Goal: Task Accomplishment & Management: Complete application form

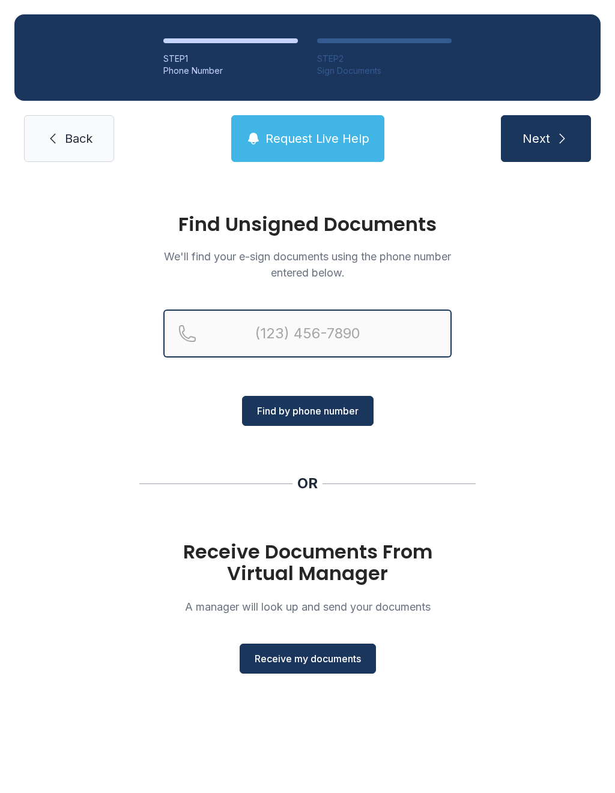
click at [210, 348] on input "Reservation phone number" at bounding box center [307, 334] width 288 height 48
type input "[PHONE_NUMBER]"
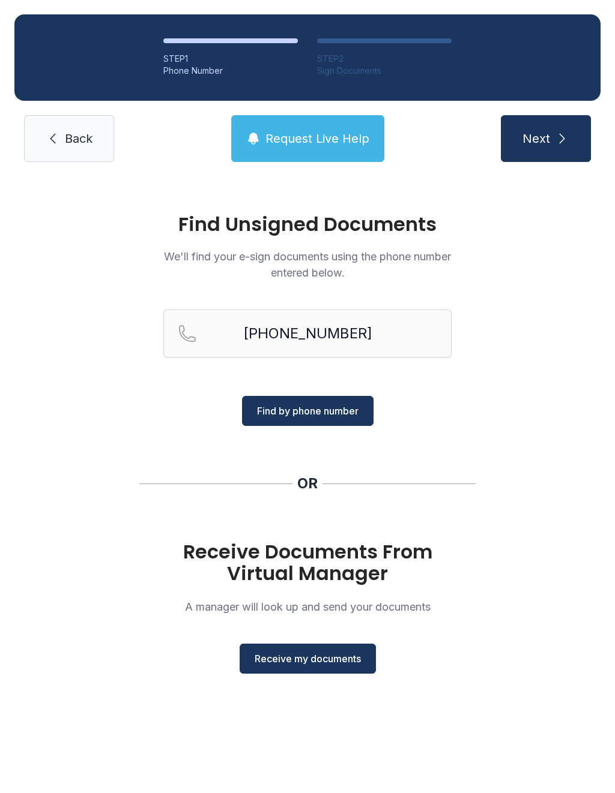
click at [305, 411] on span "Find by phone number" at bounding box center [307, 411] width 101 height 14
click at [281, 328] on input "[PHONE_NUMBER]" at bounding box center [307, 334] width 288 height 48
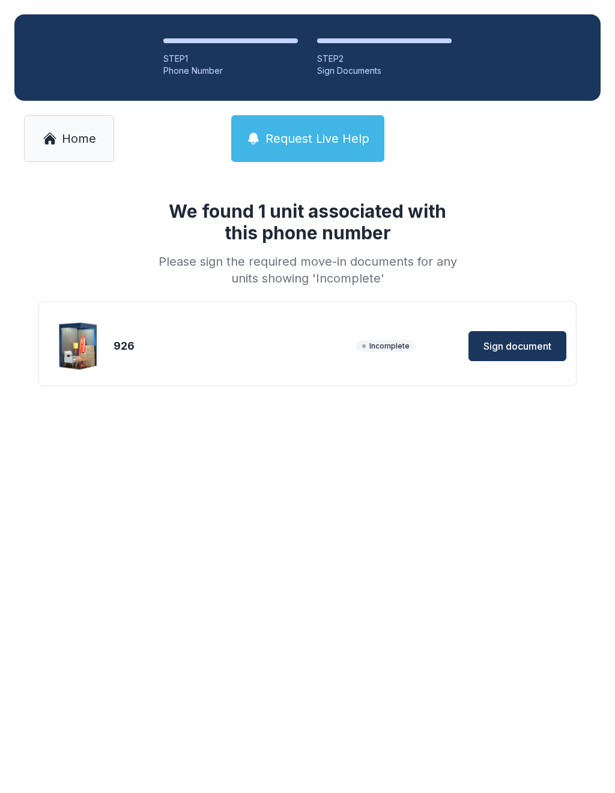
click at [539, 356] on button "Sign document" at bounding box center [517, 346] width 98 height 30
click at [67, 128] on link "Home" at bounding box center [69, 138] width 90 height 47
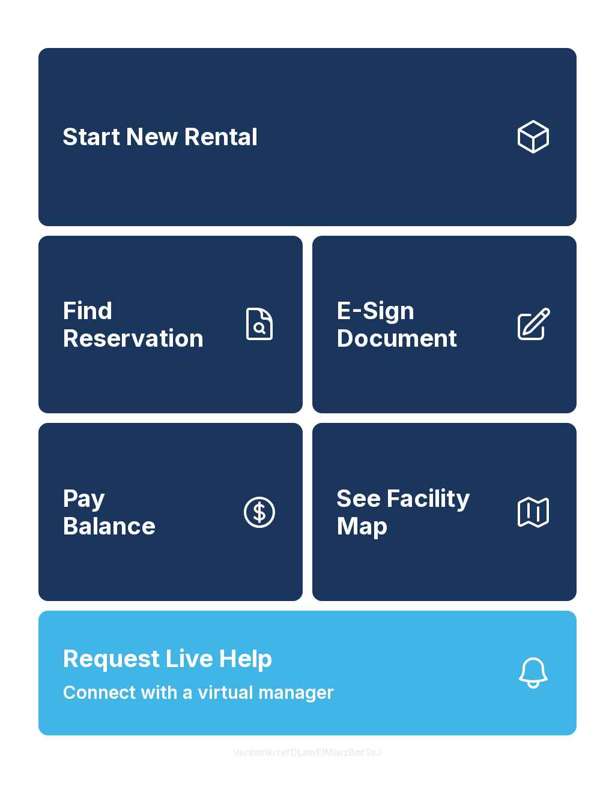
click at [467, 365] on link "E-Sign Document" at bounding box center [444, 325] width 264 height 178
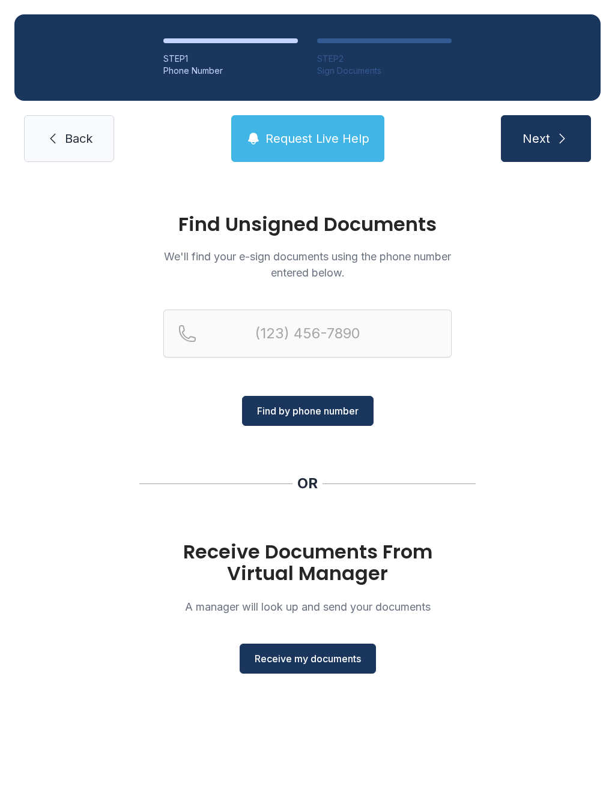
click at [301, 571] on h1 "Receive Documents From Virtual Manager" at bounding box center [307, 562] width 288 height 43
click at [313, 659] on span "Receive my documents" at bounding box center [307, 659] width 106 height 14
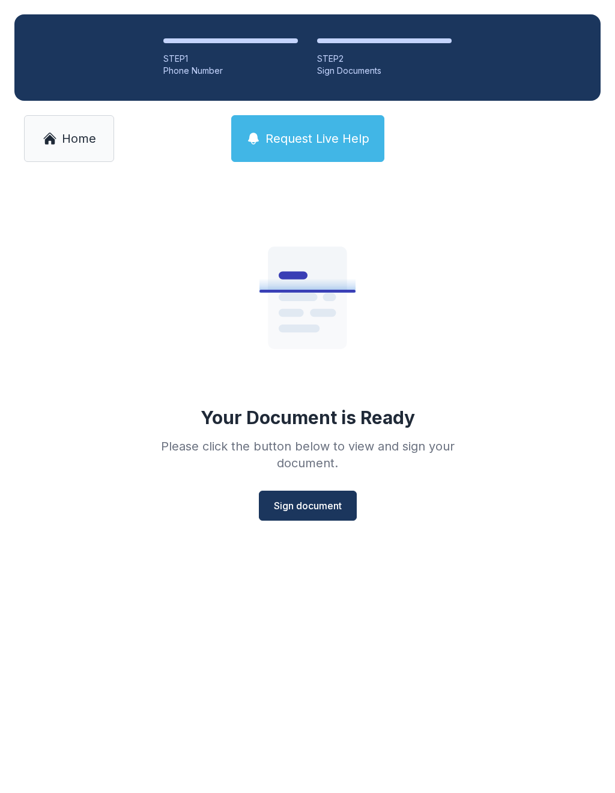
click at [311, 505] on span "Sign document" at bounding box center [308, 506] width 68 height 14
